Goal: Task Accomplishment & Management: Complete application form

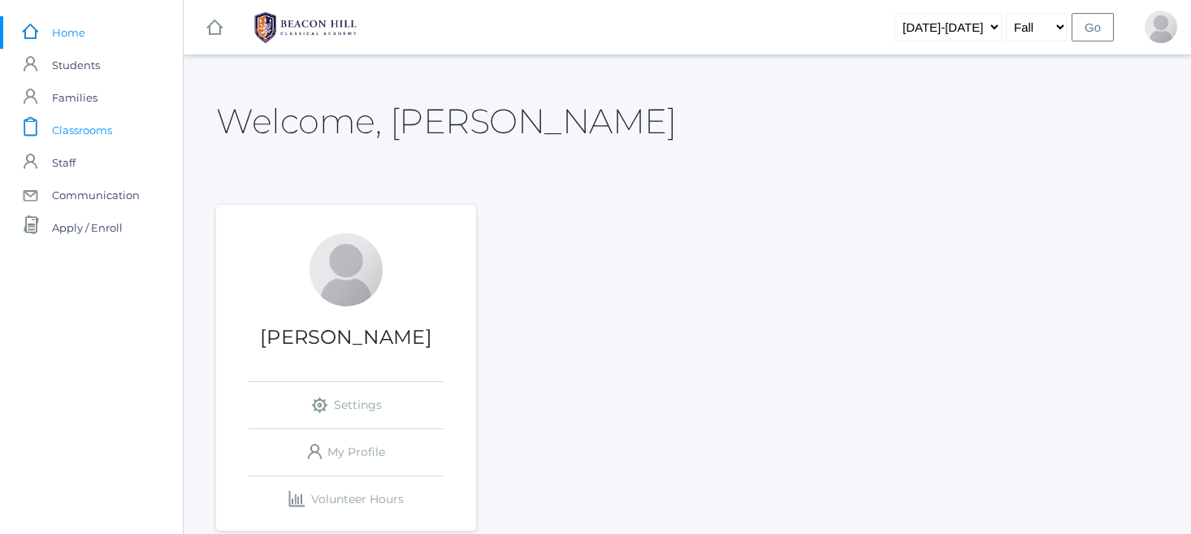
click at [75, 137] on span "Classrooms" at bounding box center [82, 130] width 60 height 32
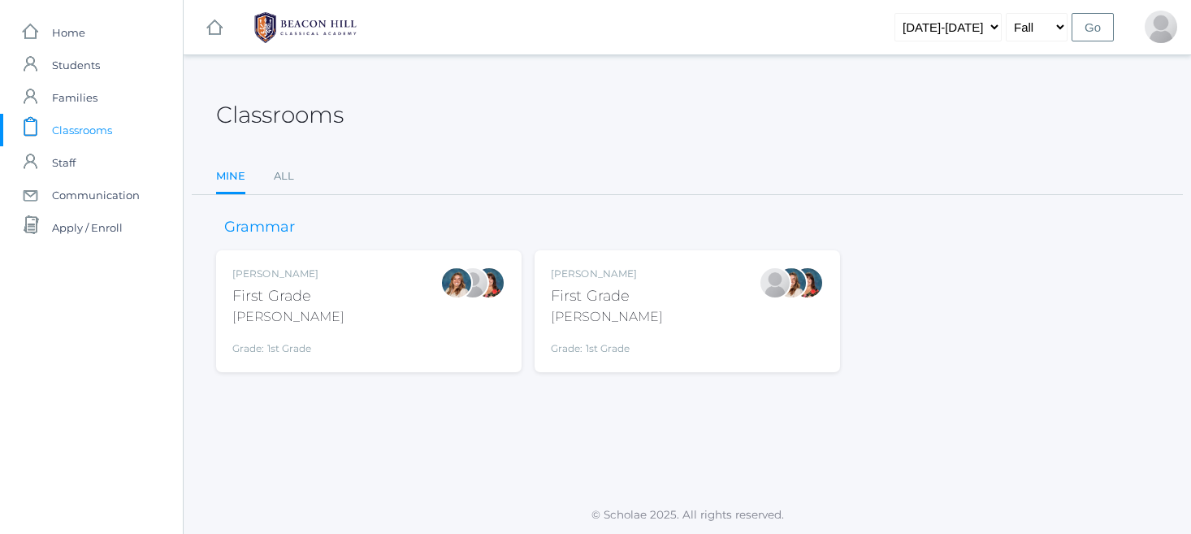
click at [633, 320] on div "[PERSON_NAME] First Grade [PERSON_NAME] Grade: 1st Grade 01LA" at bounding box center [687, 310] width 273 height 89
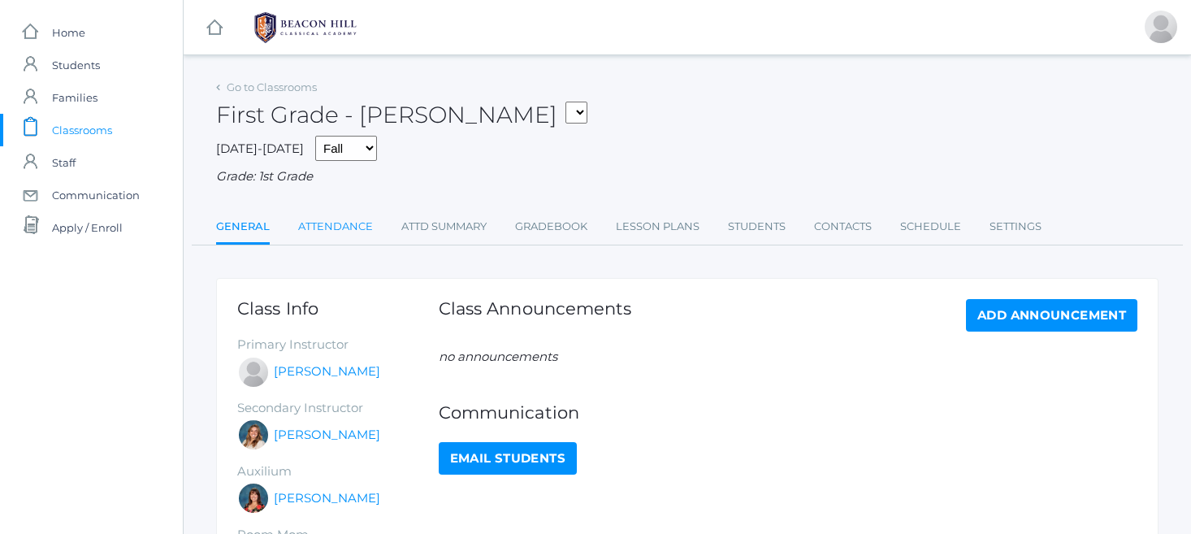
click at [349, 218] on link "Attendance" at bounding box center [335, 226] width 75 height 32
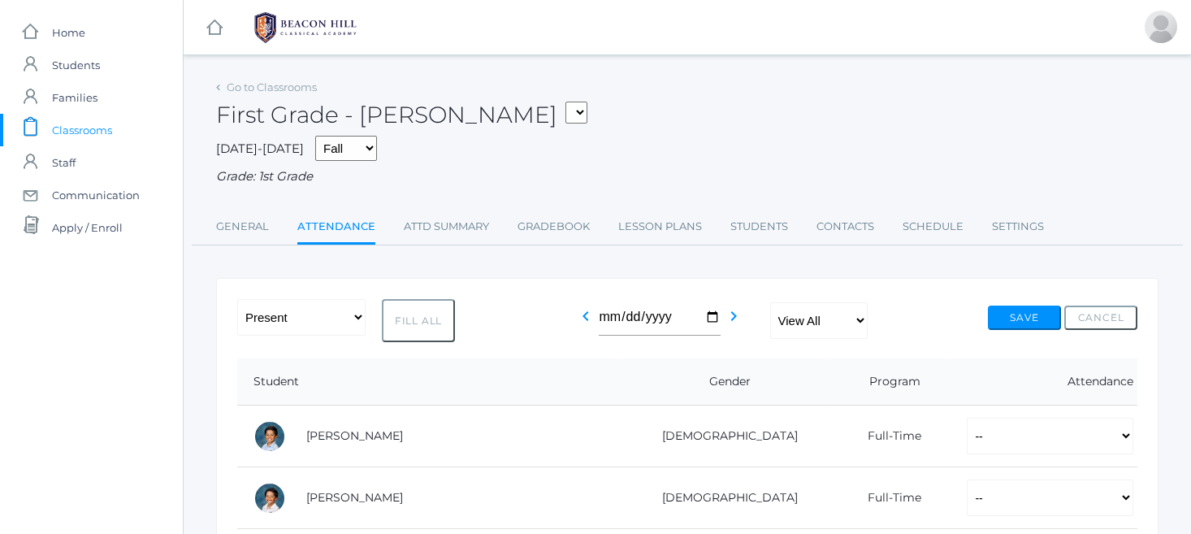
click at [429, 315] on button "Fill All" at bounding box center [418, 320] width 73 height 43
select select "P"
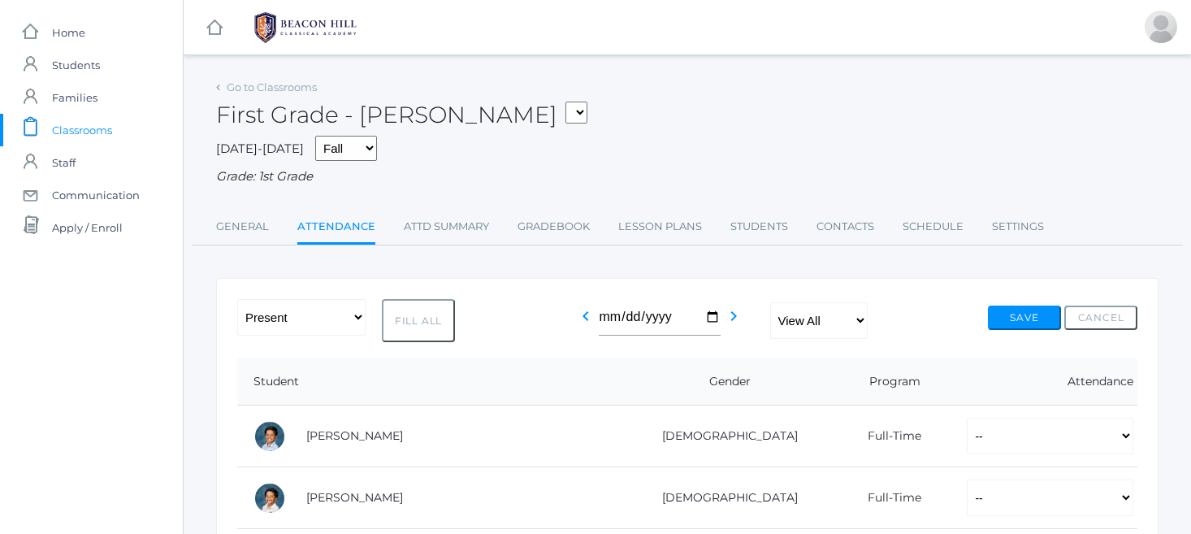
select select "P"
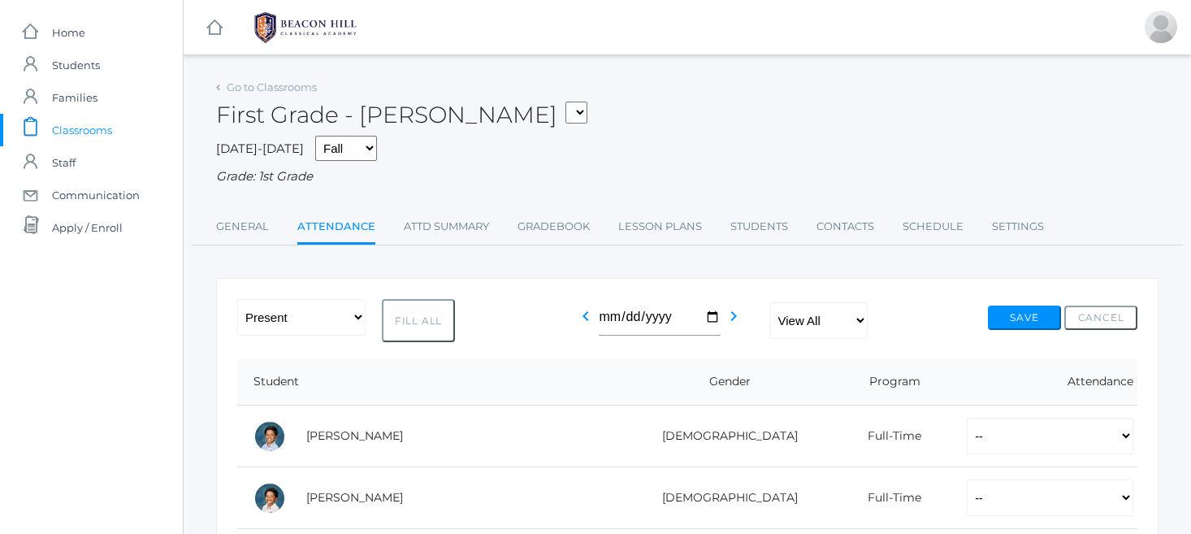
select select "P"
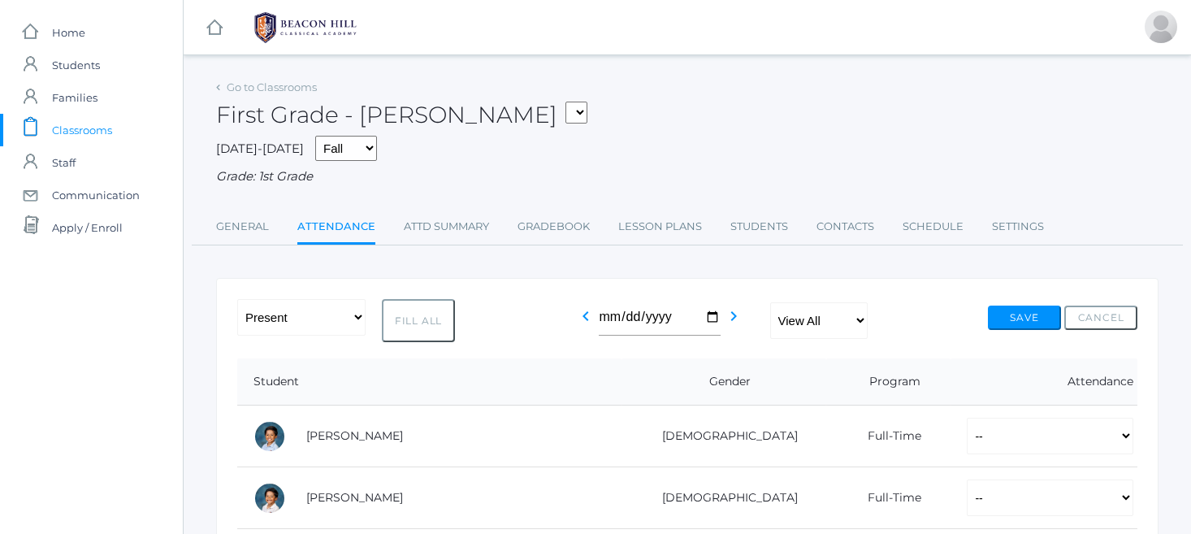
select select "P"
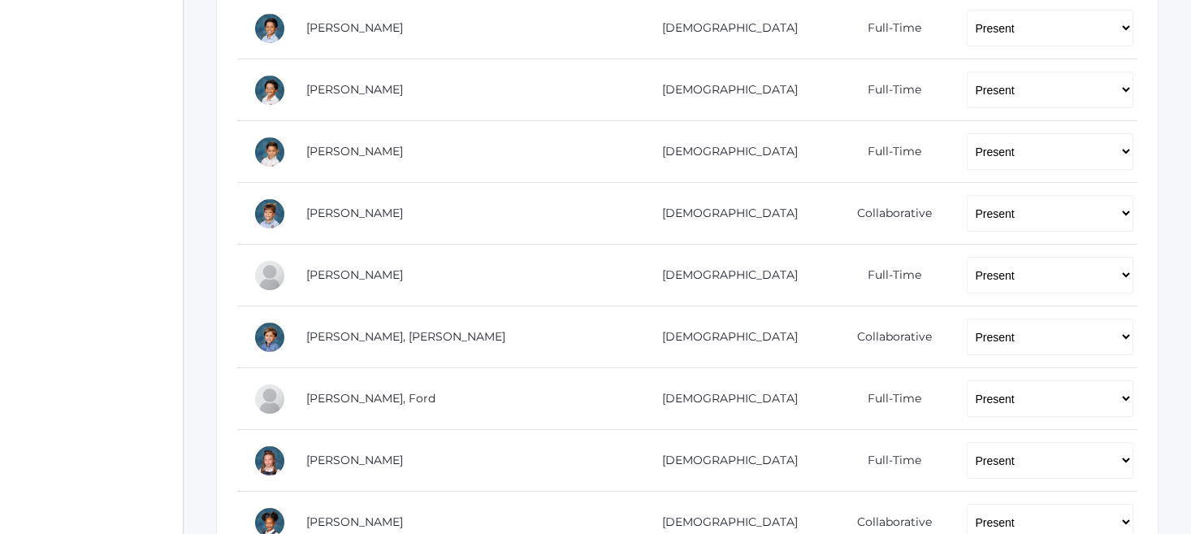
scroll to position [405, 0]
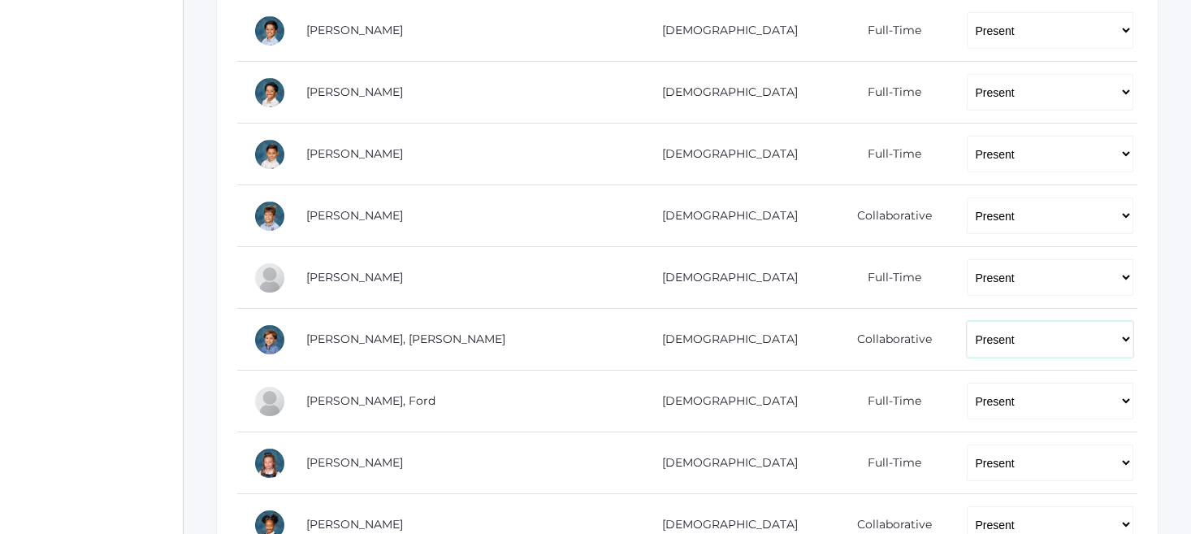
select select "AU"
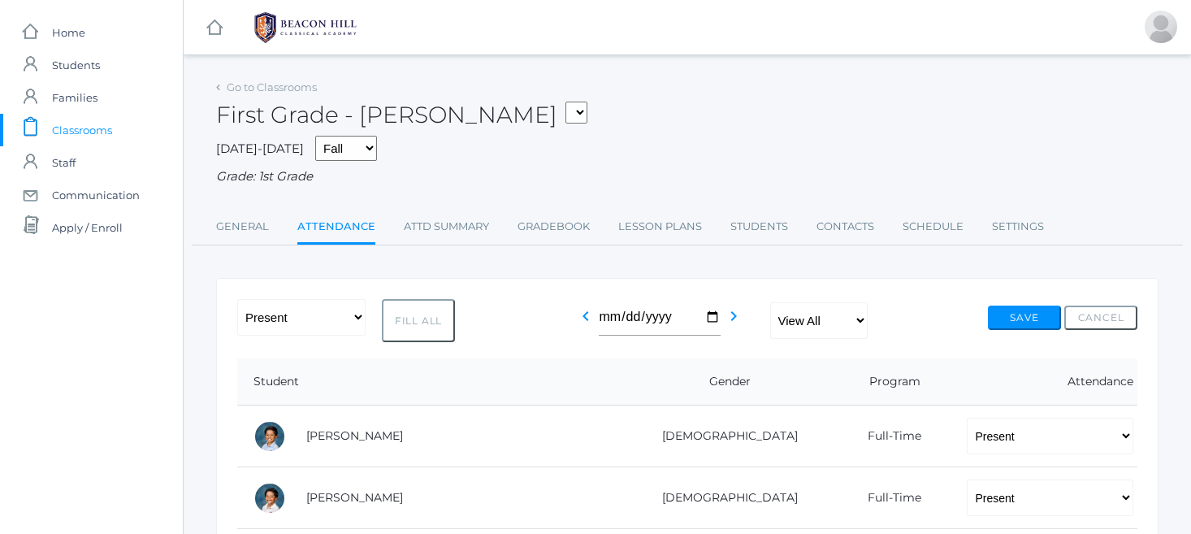
scroll to position [0, 0]
click at [1021, 307] on button "Save" at bounding box center [1024, 317] width 73 height 24
